Goal: Task Accomplishment & Management: Manage account settings

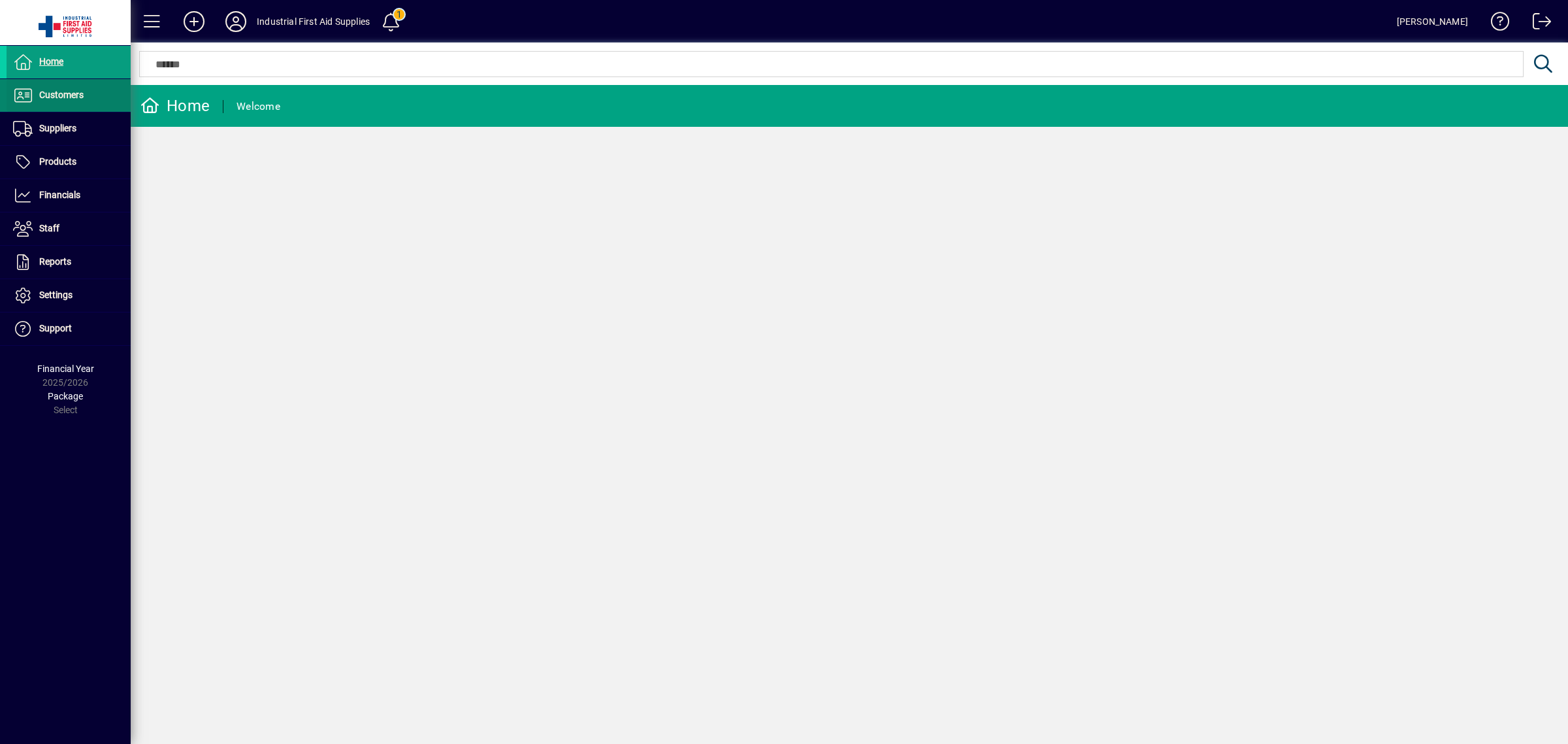
click at [83, 105] on span at bounding box center [69, 95] width 124 height 32
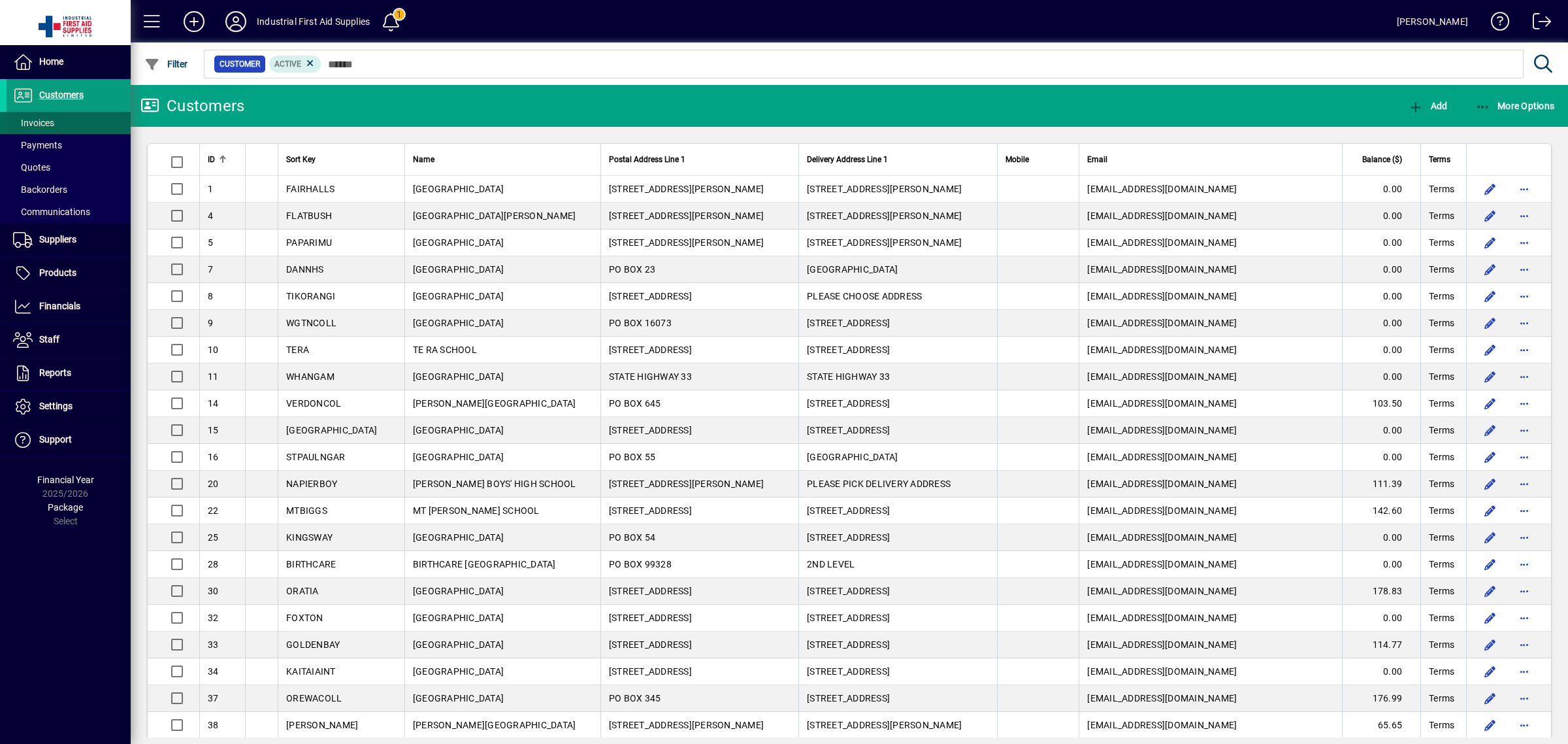
click at [82, 123] on span at bounding box center [69, 122] width 124 height 32
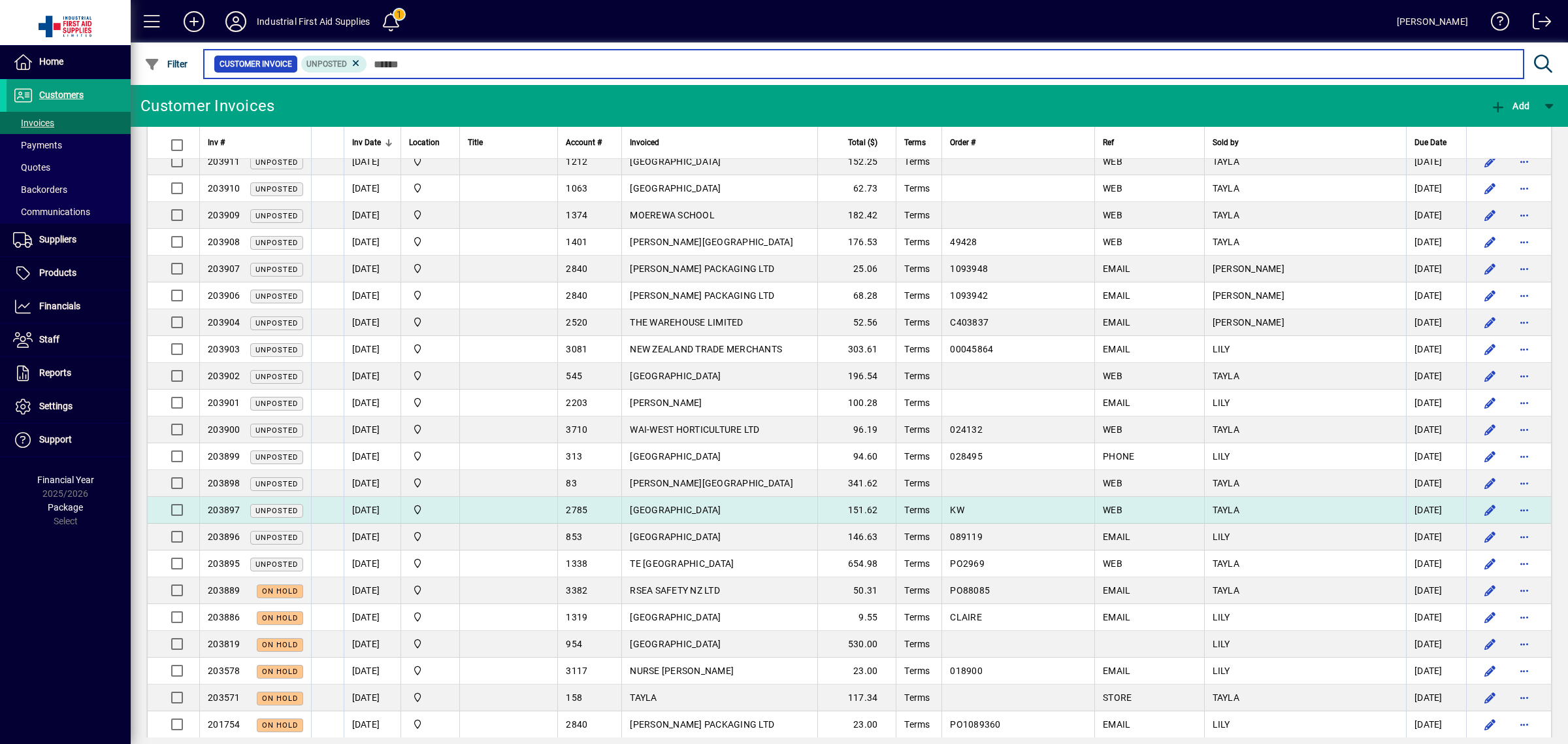
scroll to position [101, 0]
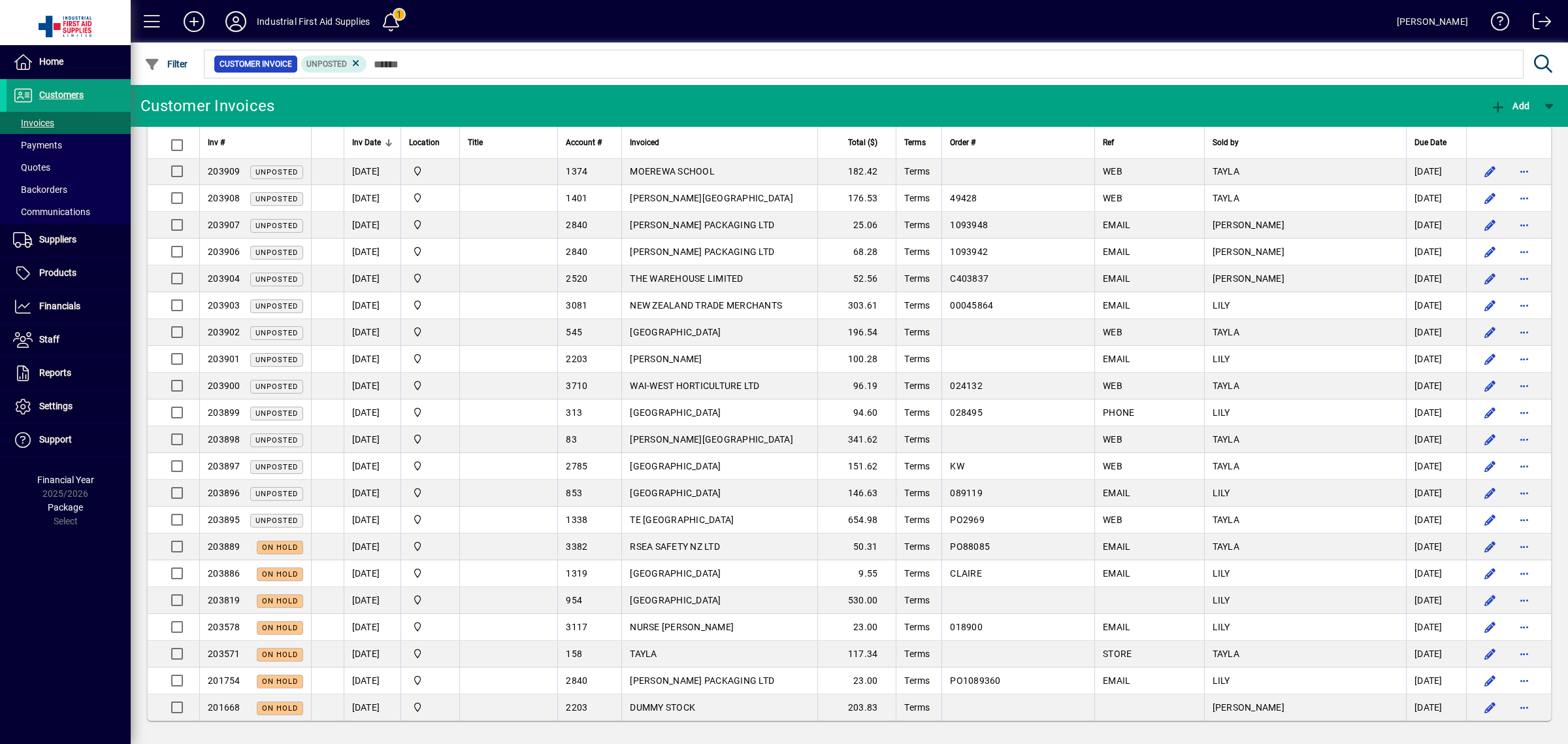
click at [768, 603] on td "[GEOGRAPHIC_DATA]" at bounding box center [719, 600] width 196 height 27
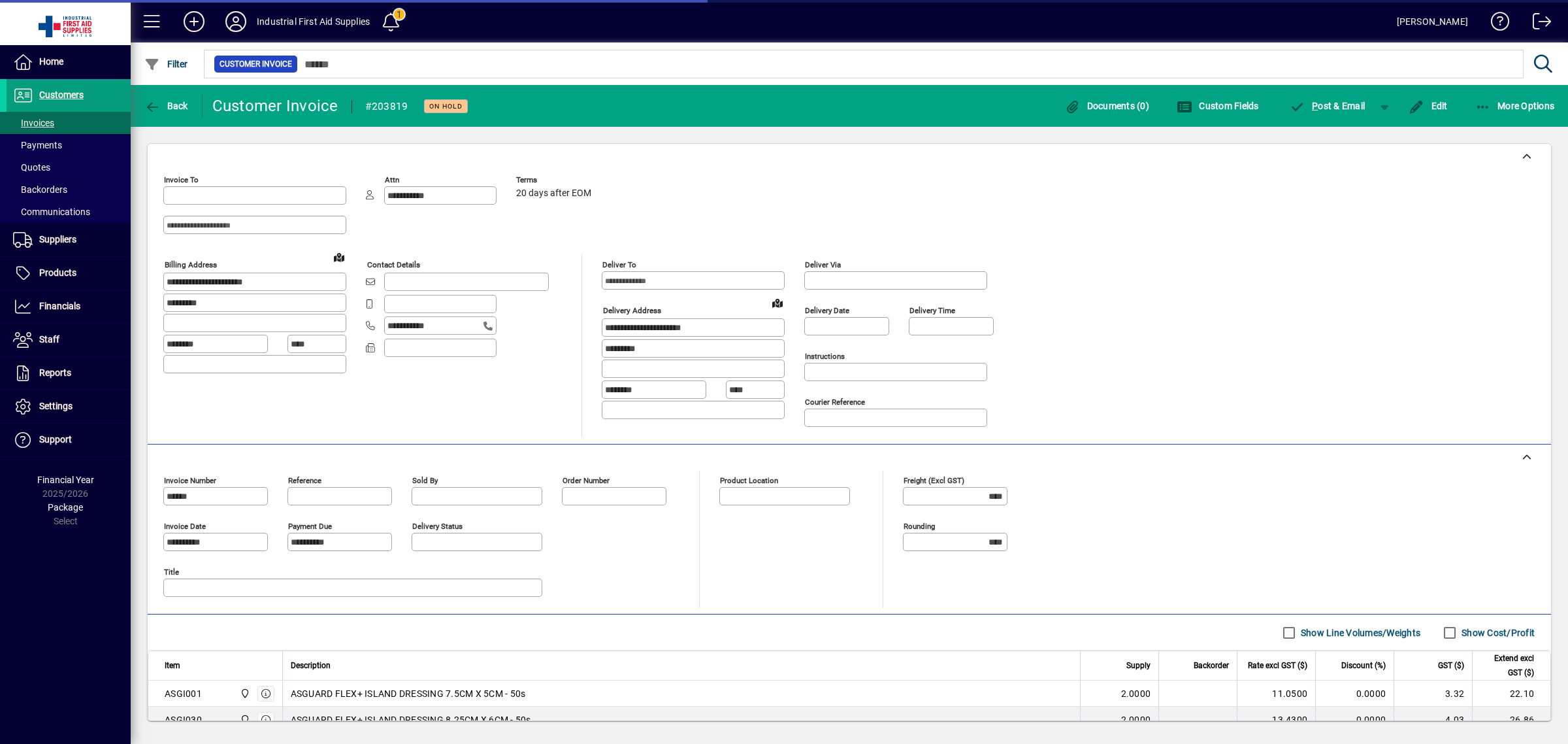
type input "**********"
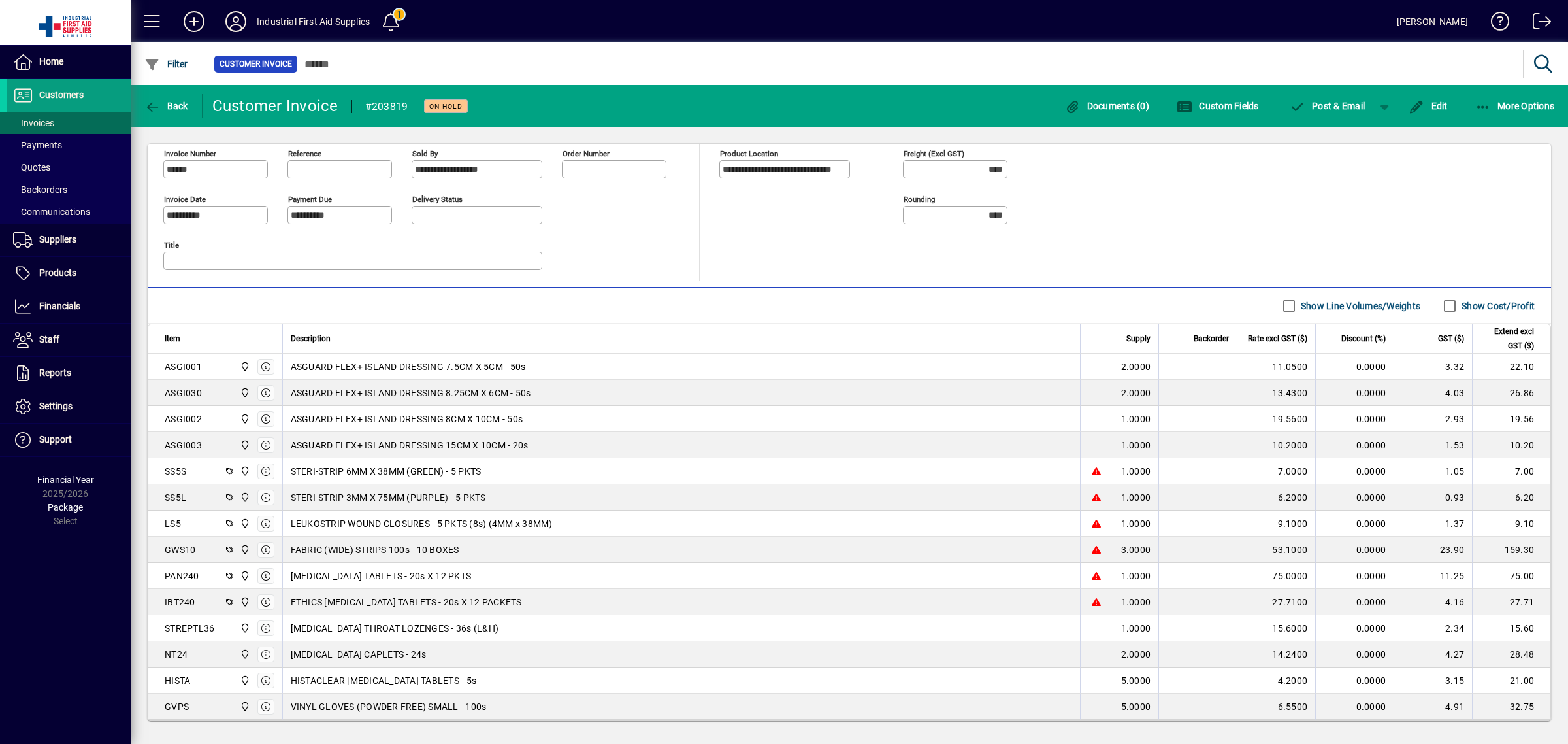
scroll to position [466, 0]
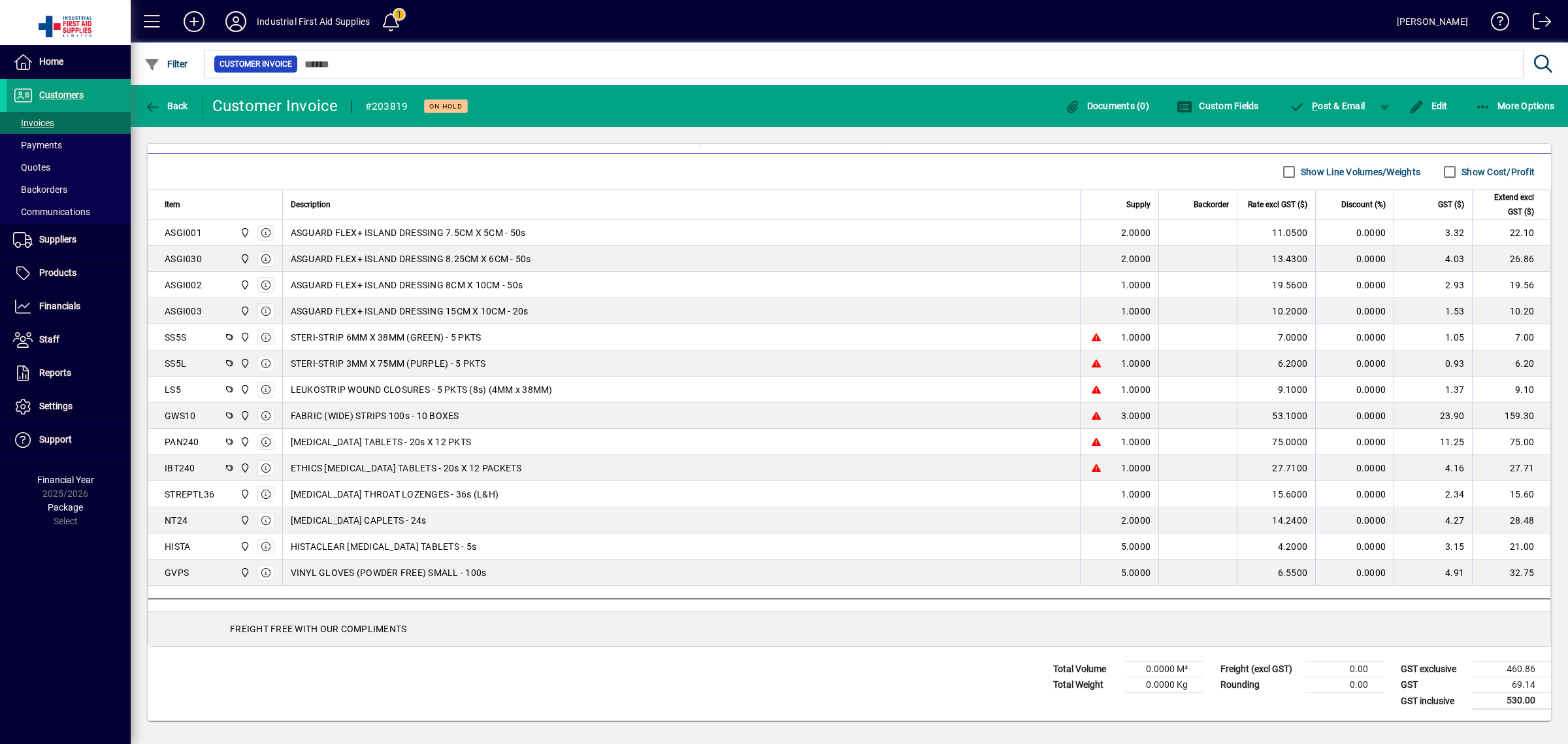
click at [470, 415] on div "FABRIC (WIDE) STRIPS 100s - 10 BOXES" at bounding box center [681, 416] width 782 height 13
click at [60, 99] on span "Customers" at bounding box center [61, 94] width 44 height 10
